Goal: Information Seeking & Learning: Learn about a topic

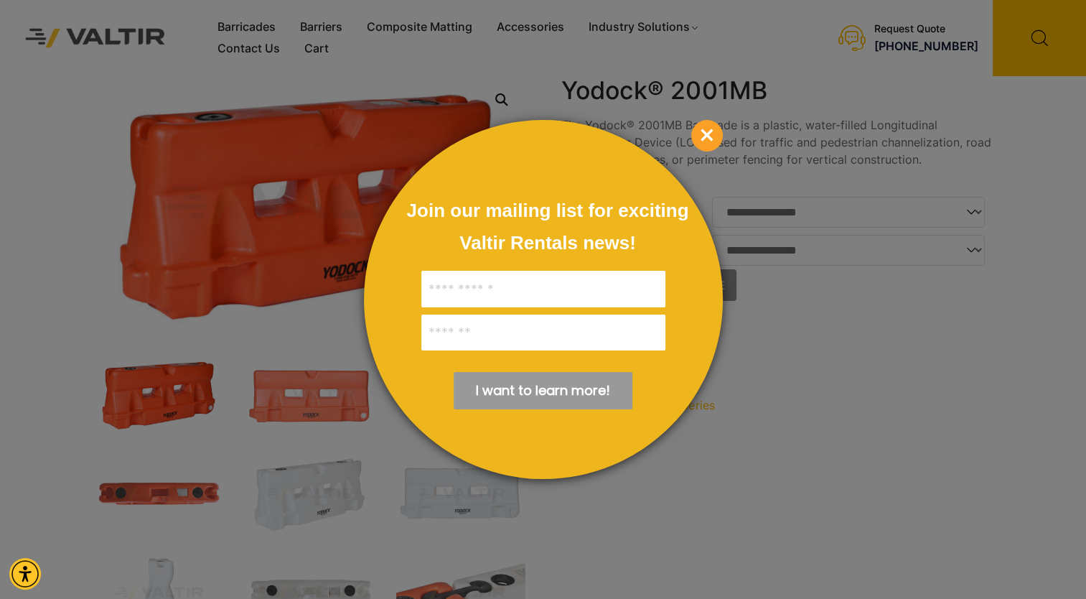
click at [711, 131] on span "×" at bounding box center [707, 136] width 32 height 32
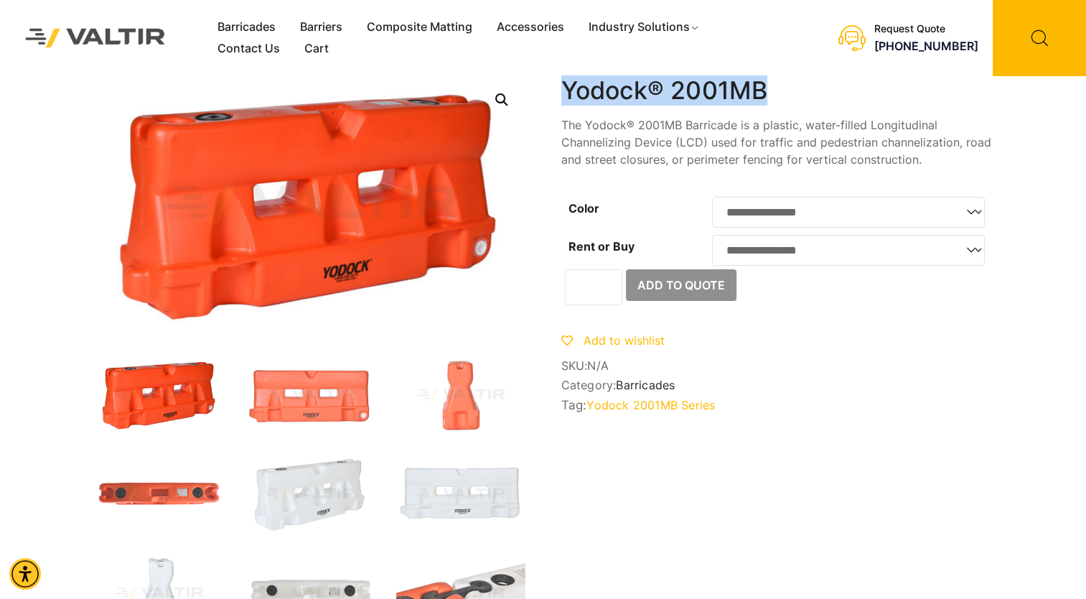
drag, startPoint x: 760, startPoint y: 95, endPoint x: 562, endPoint y: 91, distance: 197.5
click at [562, 91] on h1 "Yodock® 2001MB" at bounding box center [777, 90] width 431 height 29
copy h1 "Yodock® 2001MB"
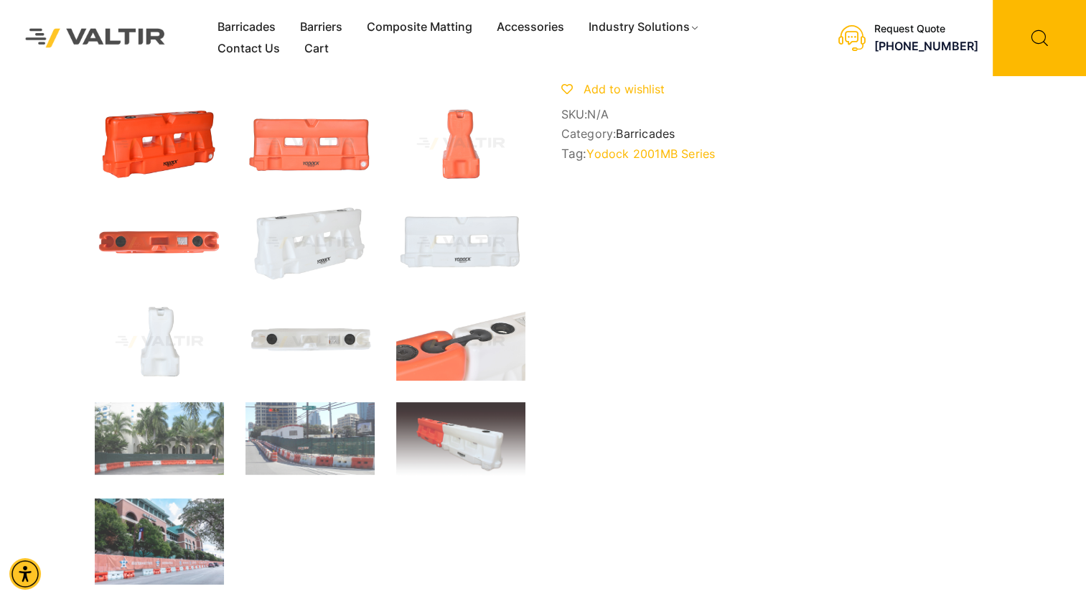
scroll to position [287, 0]
